Goal: Check status: Check status

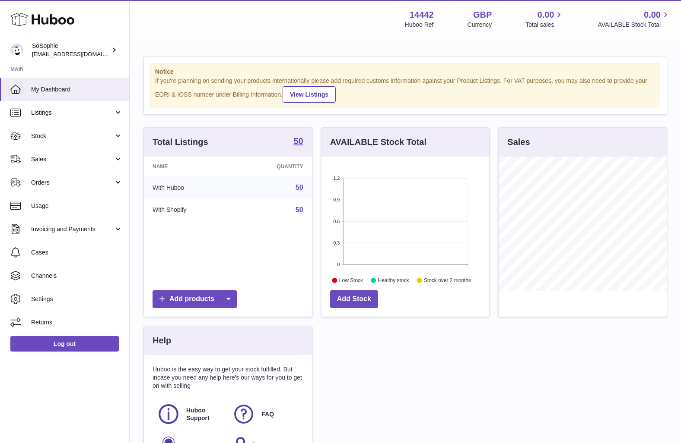
scroll to position [135, 168]
click at [76, 139] on link "Stock" at bounding box center [64, 135] width 129 height 23
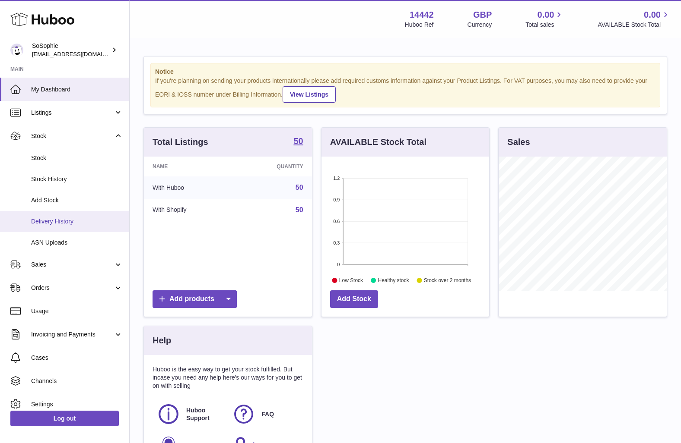
click at [69, 222] on span "Delivery History" at bounding box center [77, 222] width 92 height 8
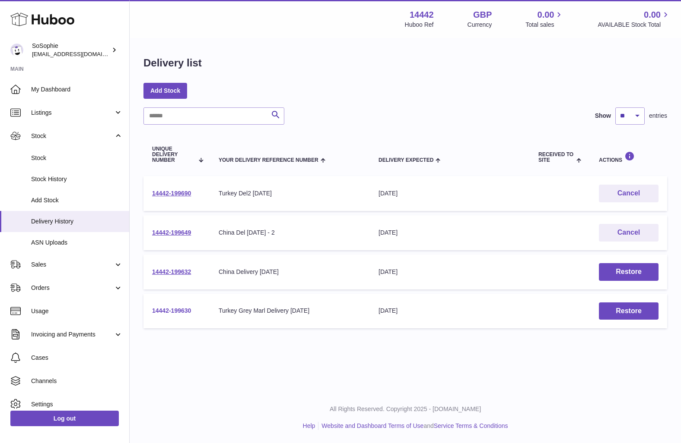
click at [182, 309] on link "14442-199630" at bounding box center [171, 310] width 39 height 7
click at [172, 309] on link "14442-199630" at bounding box center [171, 310] width 39 height 7
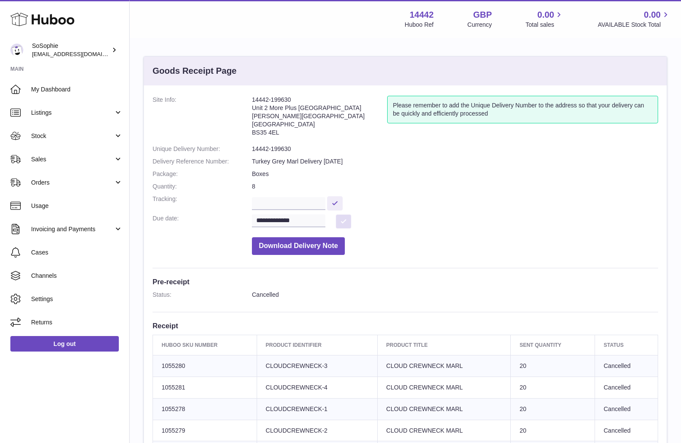
click at [345, 218] on button at bounding box center [344, 222] width 16 height 14
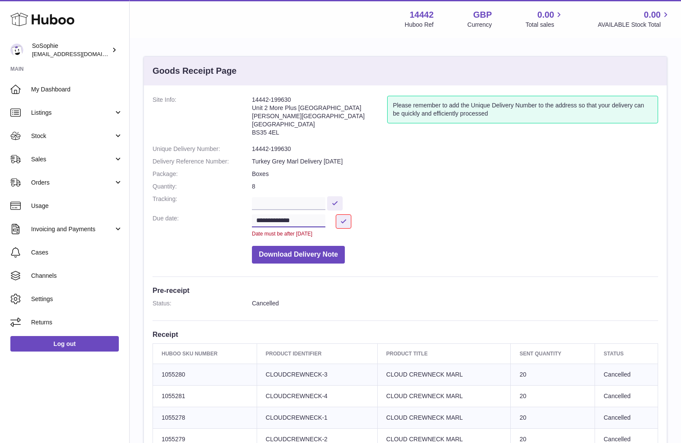
click at [305, 219] on input "**********" at bounding box center [288, 221] width 73 height 13
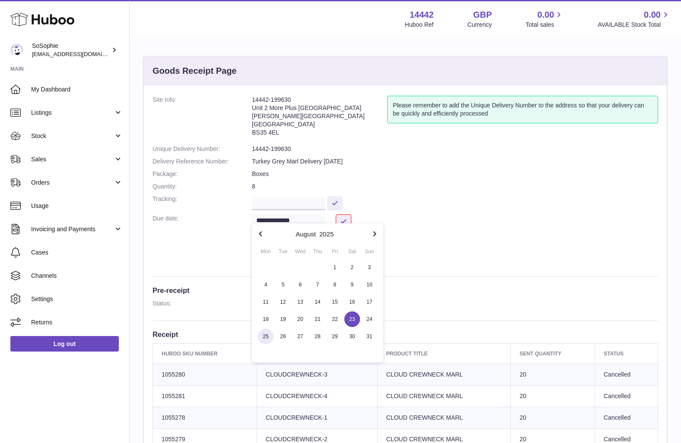
click at [268, 341] on span "25" at bounding box center [266, 337] width 16 height 16
type input "**********"
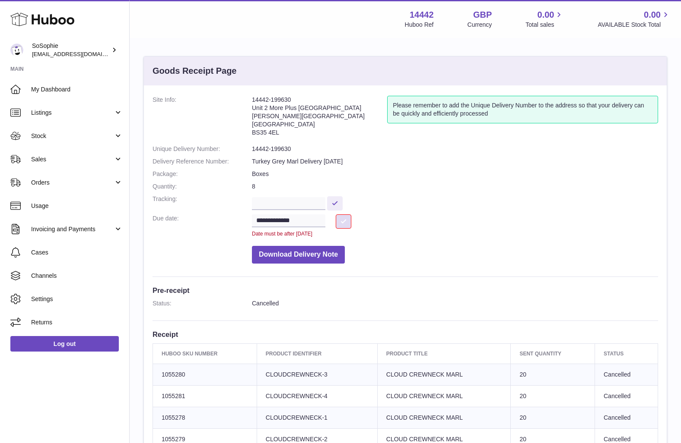
click at [347, 217] on button at bounding box center [344, 222] width 16 height 14
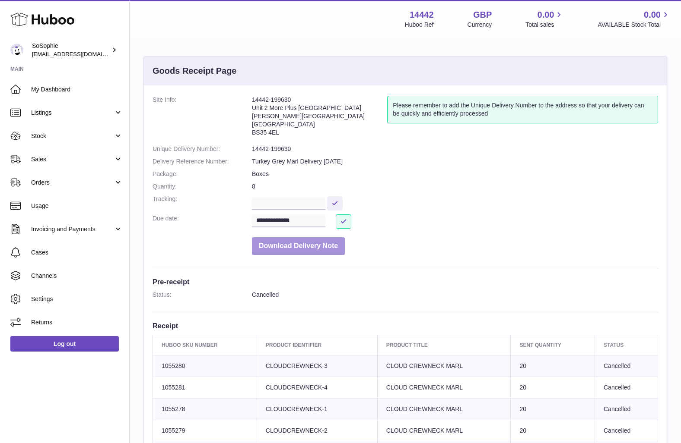
click at [306, 243] on button "Download Delivery Note" at bounding box center [298, 246] width 93 height 18
click at [386, 146] on dd "14442-199630" at bounding box center [455, 149] width 406 height 8
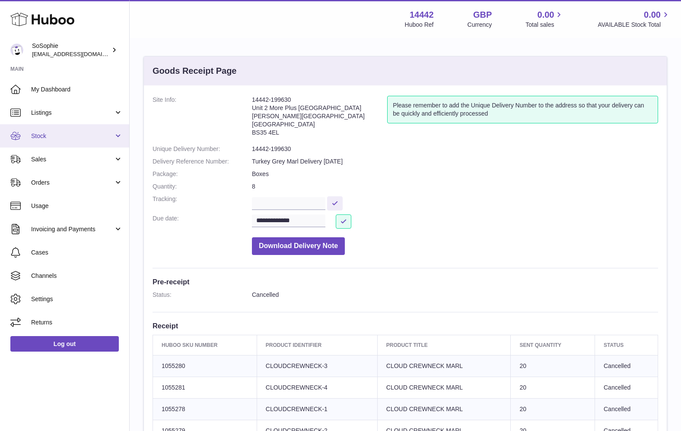
click at [78, 140] on link "Stock" at bounding box center [64, 135] width 129 height 23
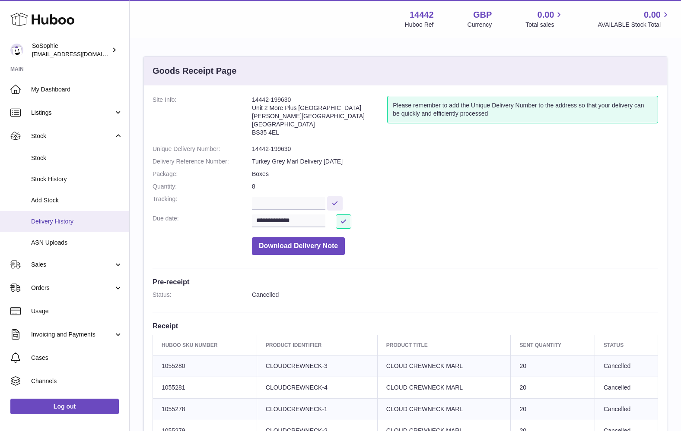
click at [72, 220] on span "Delivery History" at bounding box center [77, 222] width 92 height 8
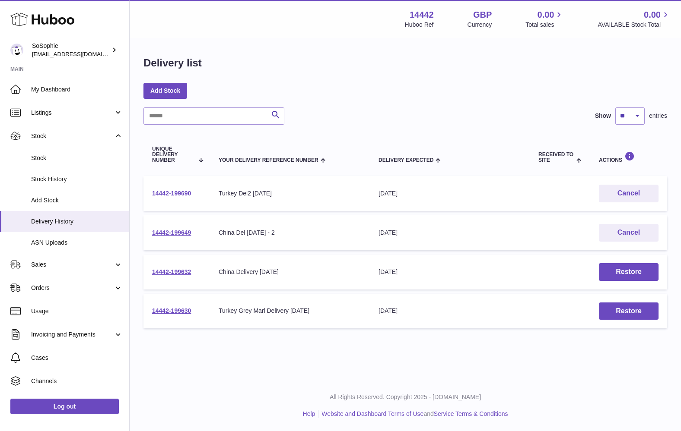
click at [175, 194] on link "14442-199690" at bounding box center [171, 193] width 39 height 7
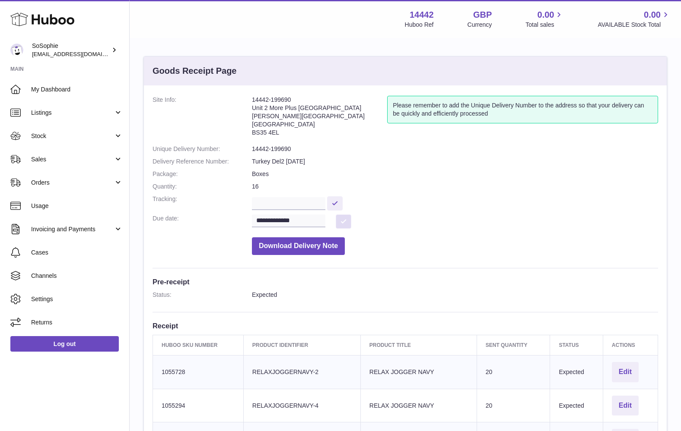
click at [346, 217] on button at bounding box center [344, 222] width 16 height 14
click at [298, 218] on input "**********" at bounding box center [288, 221] width 73 height 13
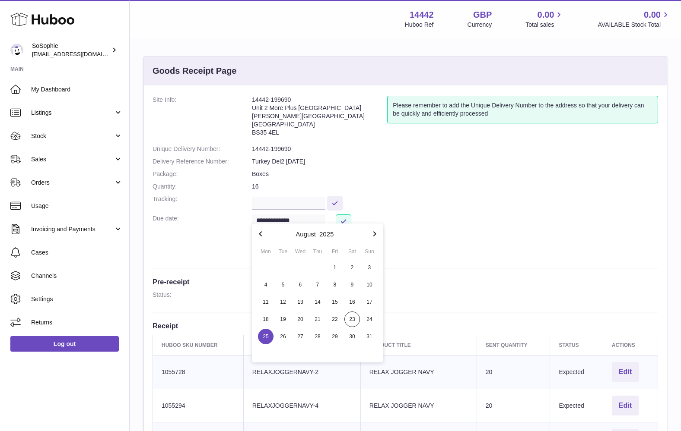
click at [221, 250] on dl "**********" at bounding box center [404, 178] width 505 height 164
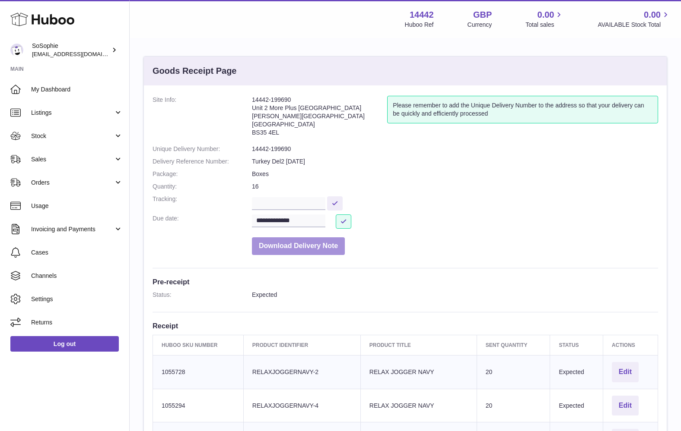
click at [301, 246] on button "Download Delivery Note" at bounding box center [298, 246] width 93 height 18
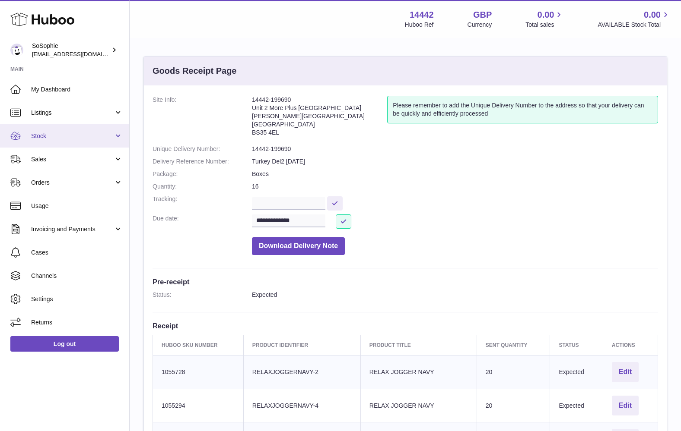
click at [113, 136] on span "Stock" at bounding box center [72, 136] width 82 height 8
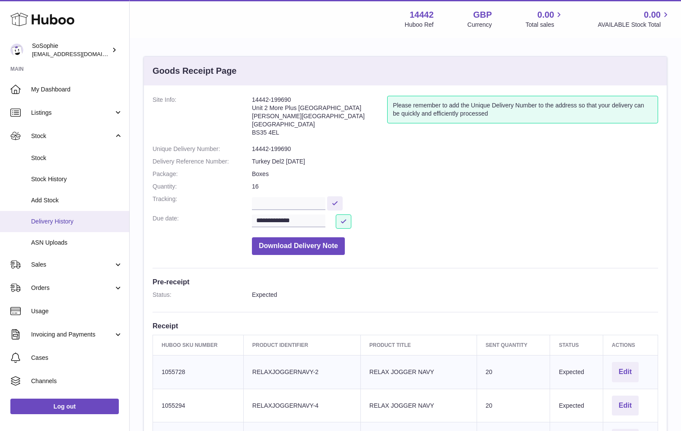
click at [66, 219] on span "Delivery History" at bounding box center [77, 222] width 92 height 8
